Goal: Browse casually

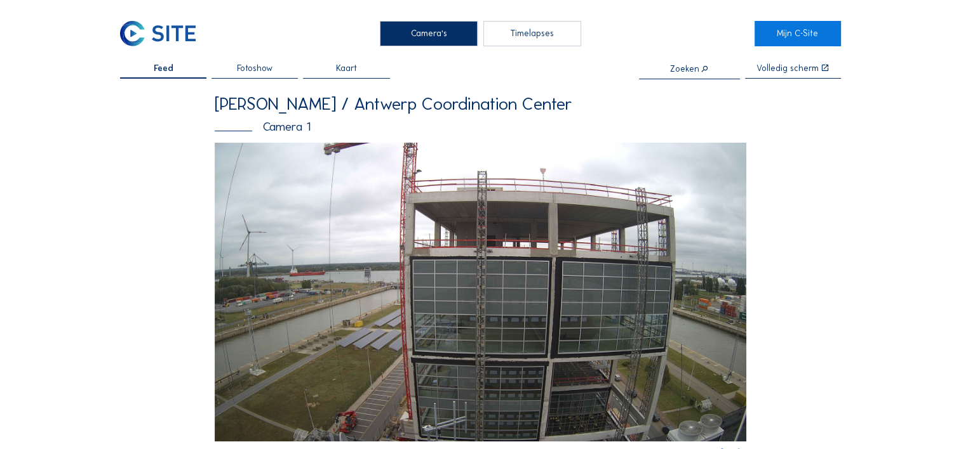
click at [538, 241] on img at bounding box center [480, 292] width 531 height 299
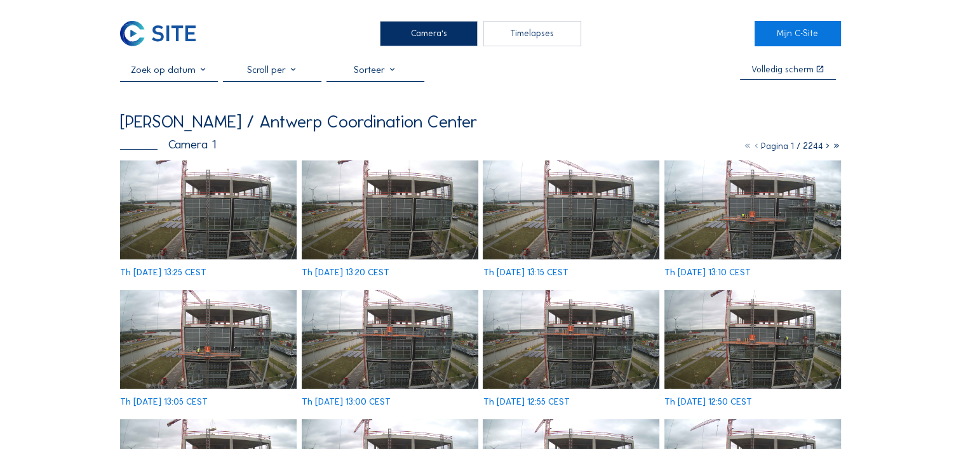
scroll to position [63, 0]
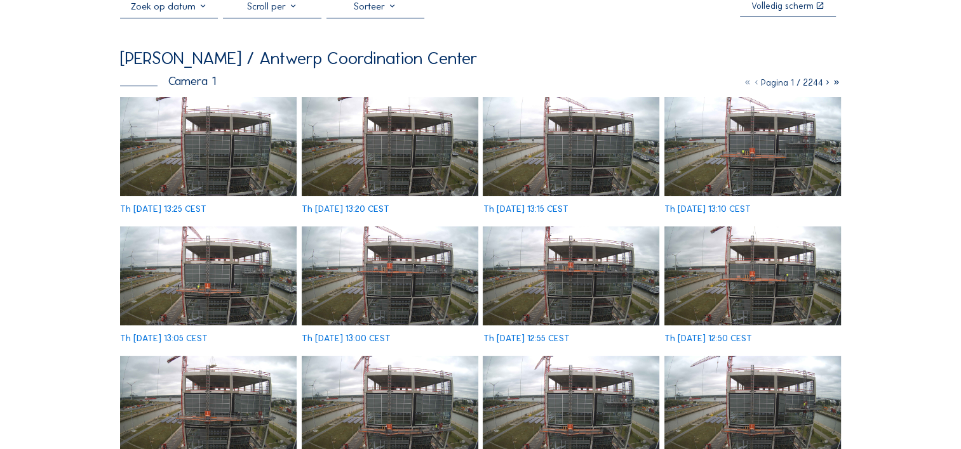
click at [437, 267] on img at bounding box center [390, 276] width 176 height 99
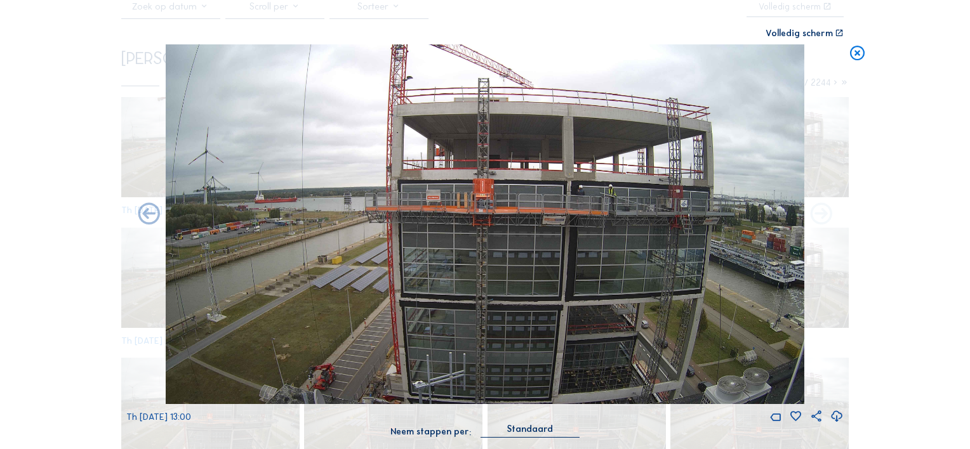
click at [821, 218] on icon at bounding box center [821, 215] width 26 height 26
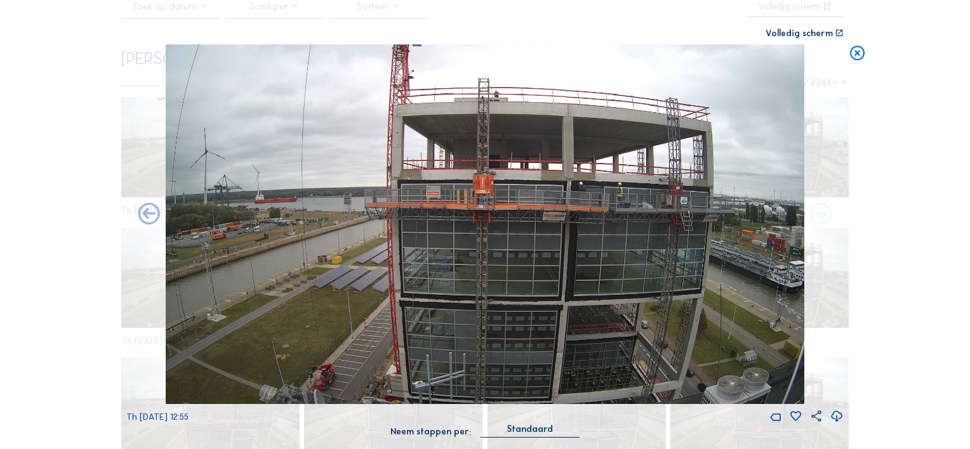
click at [820, 218] on icon at bounding box center [821, 215] width 26 height 26
click at [829, 213] on icon at bounding box center [821, 215] width 26 height 26
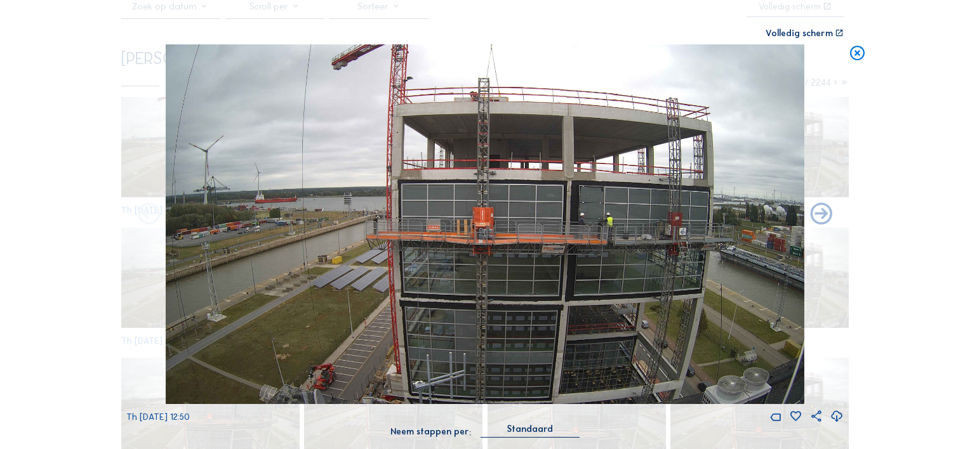
click at [152, 217] on icon at bounding box center [149, 215] width 26 height 26
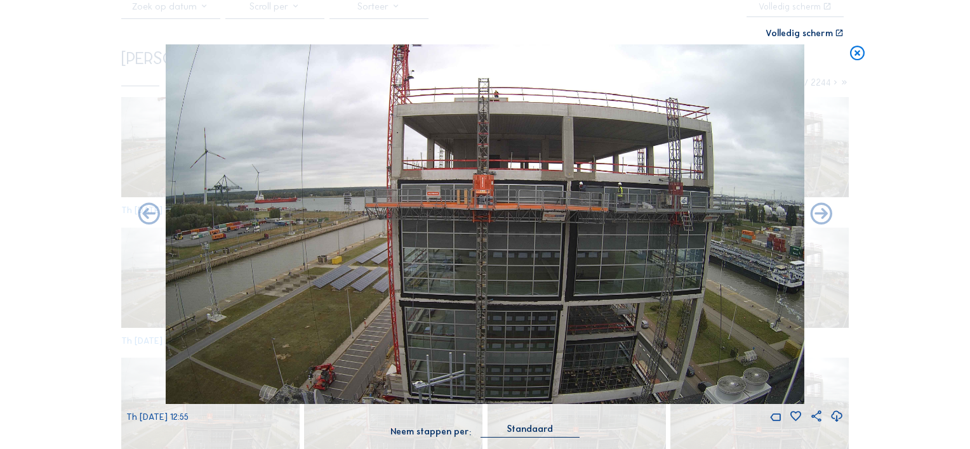
click at [152, 217] on icon at bounding box center [149, 215] width 26 height 26
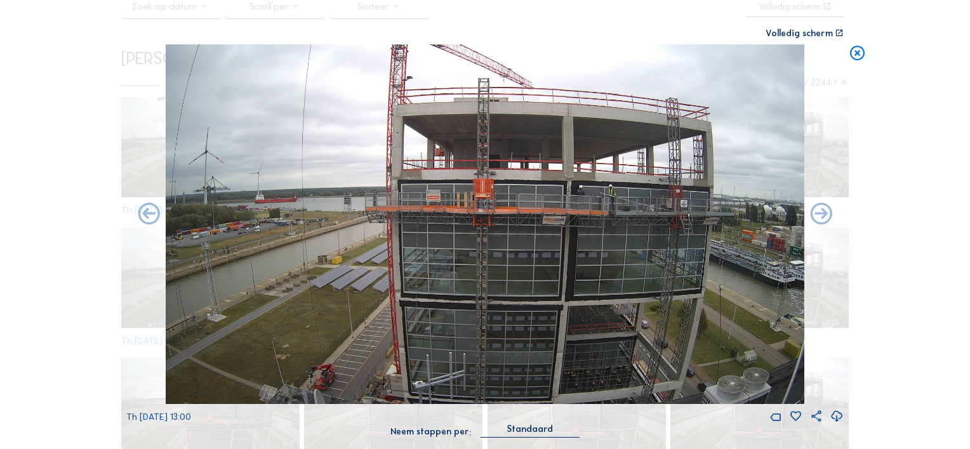
click at [152, 217] on icon at bounding box center [149, 215] width 26 height 26
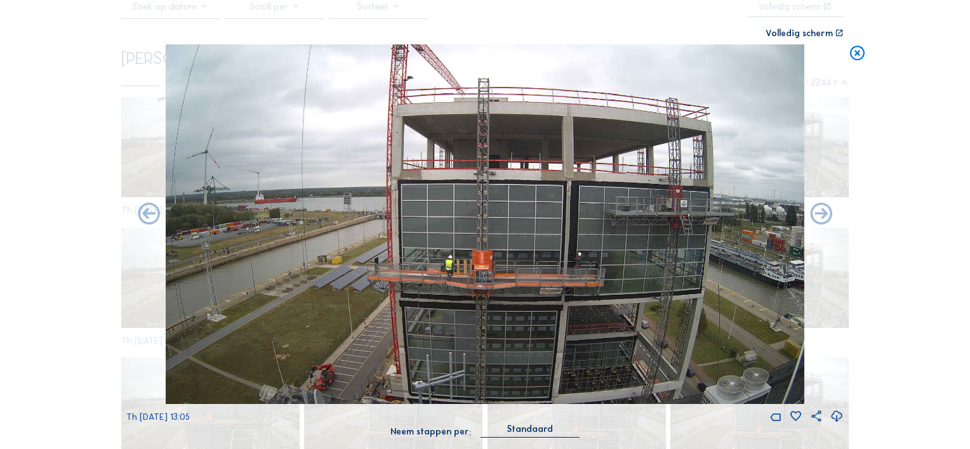
click at [858, 55] on icon at bounding box center [858, 53] width 18 height 18
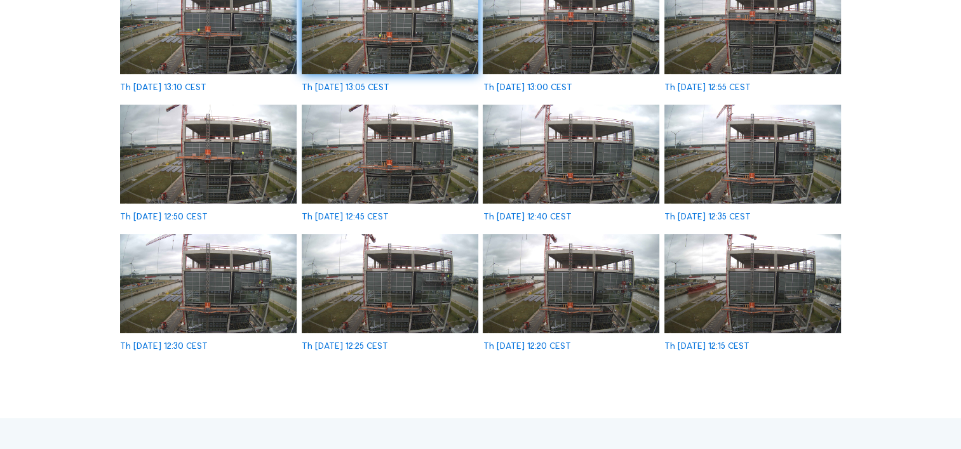
scroll to position [317, 0]
